Goal: Information Seeking & Learning: Learn about a topic

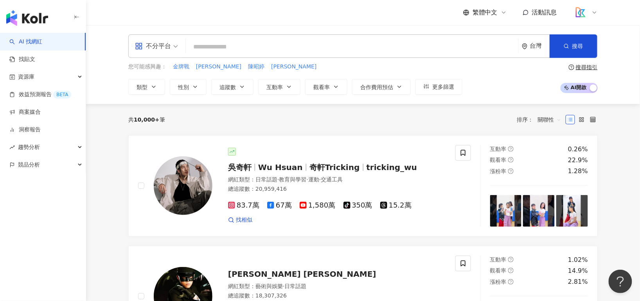
click at [324, 47] on input "search" at bounding box center [352, 47] width 326 height 15
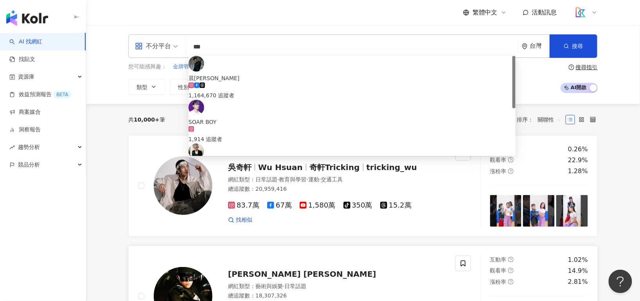
type input "***"
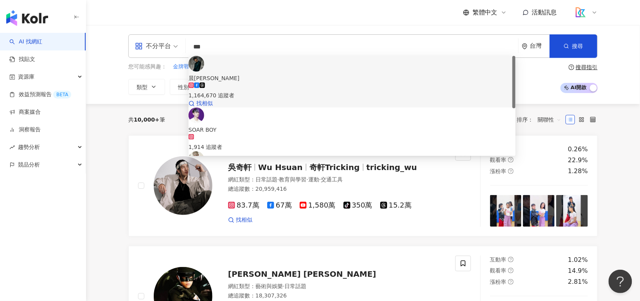
click at [297, 83] on div "1,164,670 追蹤者" at bounding box center [352, 91] width 327 height 17
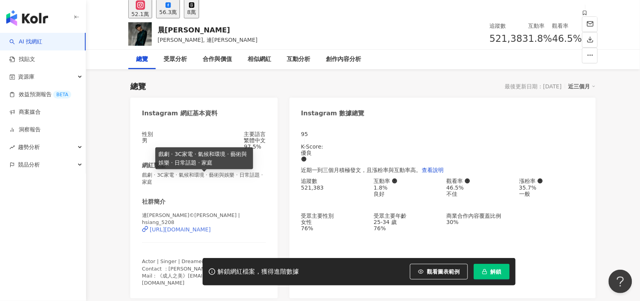
scroll to position [44, 0]
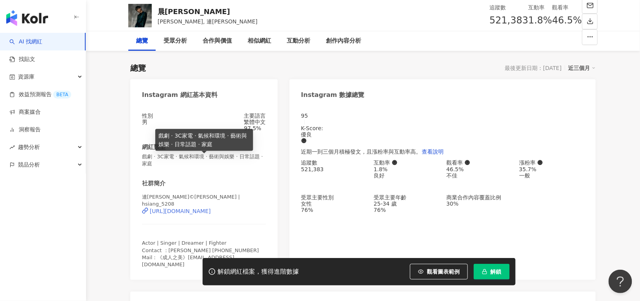
click at [211, 211] on div "[URL][DOMAIN_NAME]" at bounding box center [180, 211] width 61 height 6
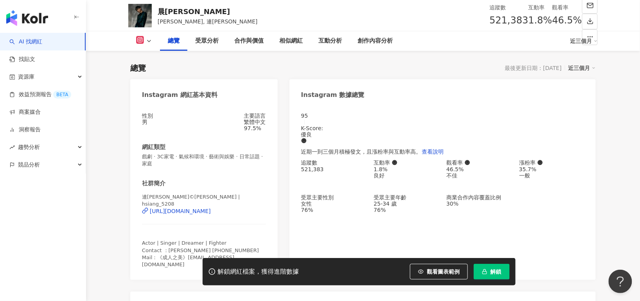
scroll to position [0, 0]
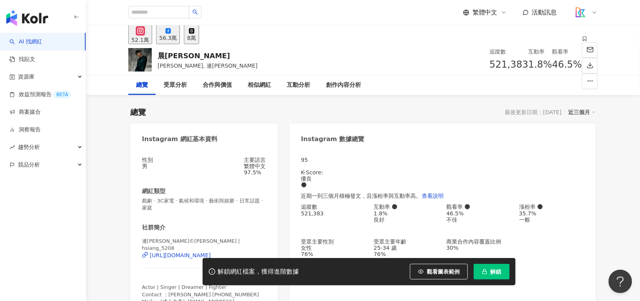
click at [180, 43] on button "56.3萬" at bounding box center [168, 34] width 24 height 19
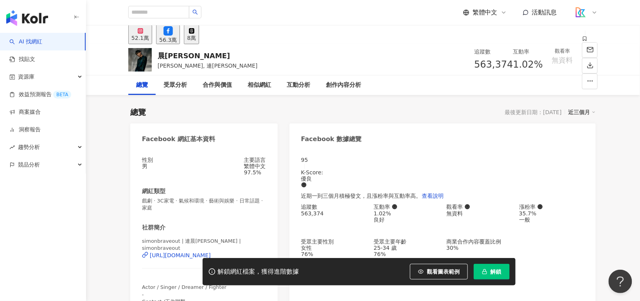
scroll to position [62, 0]
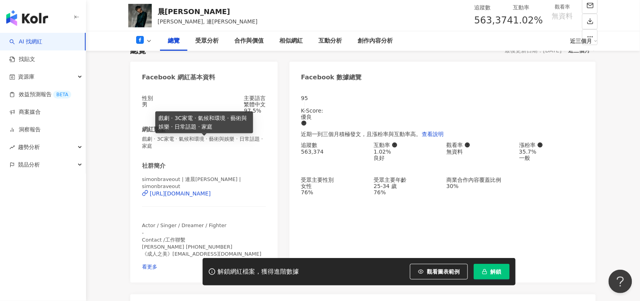
drag, startPoint x: 157, startPoint y: 195, endPoint x: 234, endPoint y: 142, distance: 93.5
click at [148, 196] on div "性別 男 主要語言 繁體中文 97.5% 網紅類型 戲劇 · 3C家電 · 氣候和環境 · 藝術與娛樂 · 日常話題 · 家庭 社群簡介 simonbrave…" at bounding box center [204, 185] width 148 height 196
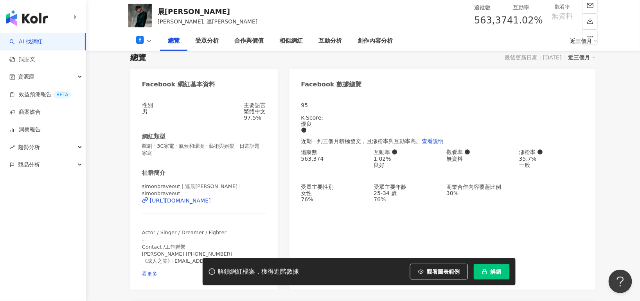
scroll to position [0, 0]
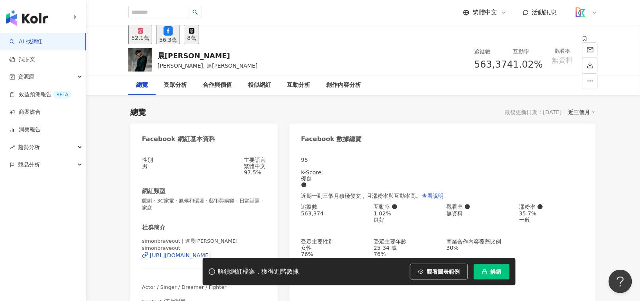
click at [152, 43] on button "52.1萬" at bounding box center [140, 34] width 24 height 19
